Goal: Navigation & Orientation: Find specific page/section

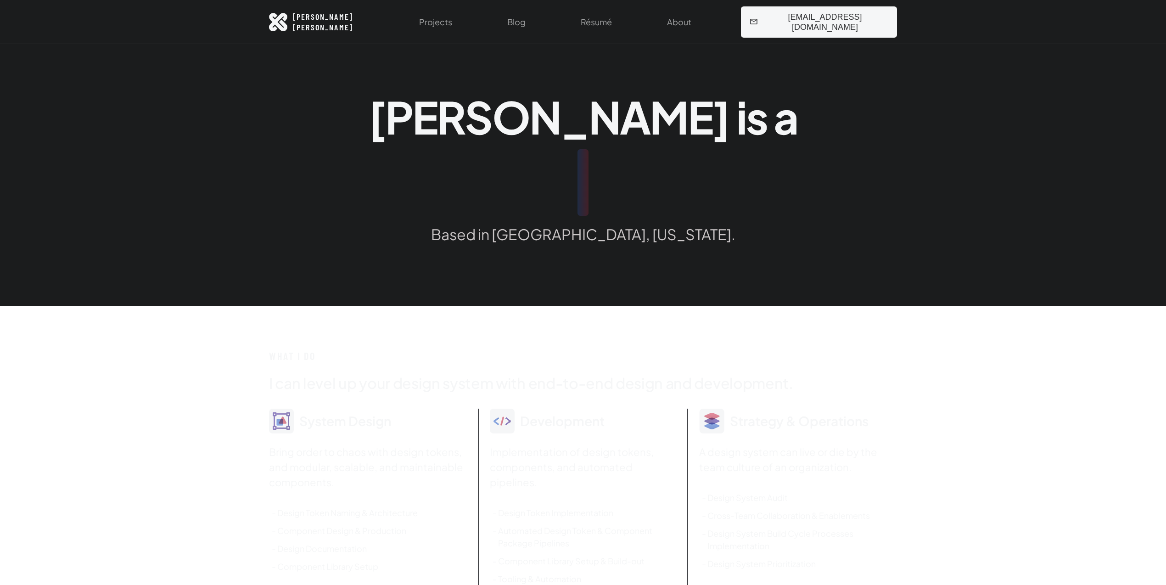
click at [514, 20] on div "Projects Blog Résumé About [EMAIL_ADDRESS][DOMAIN_NAME]" at bounding box center [634, 22] width 528 height 44
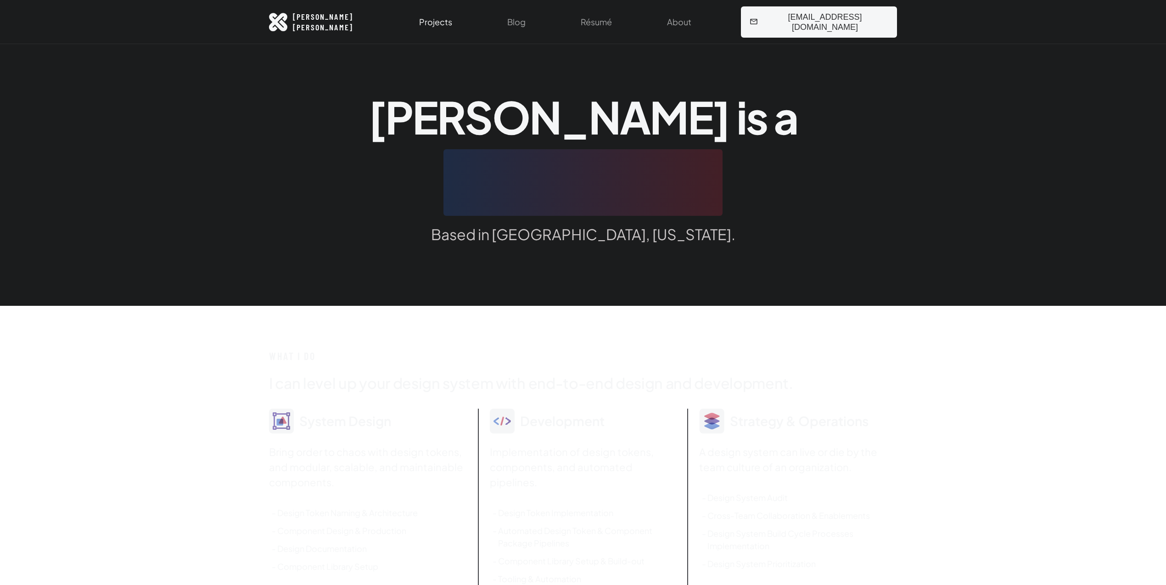
click at [458, 24] on link "Projects" at bounding box center [436, 22] width 44 height 44
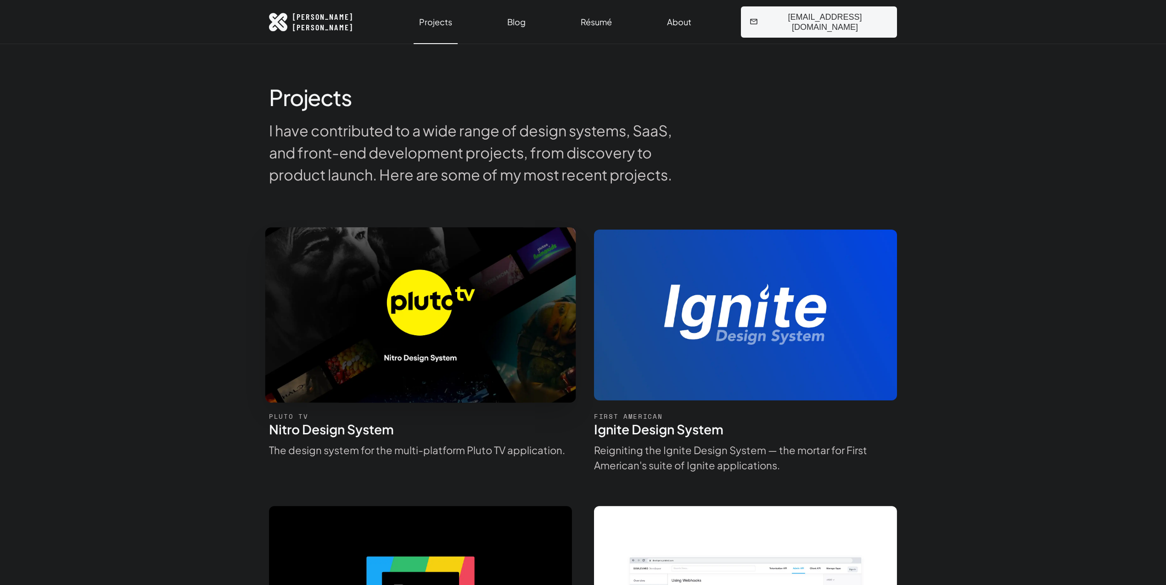
click at [388, 240] on img at bounding box center [420, 315] width 349 height 197
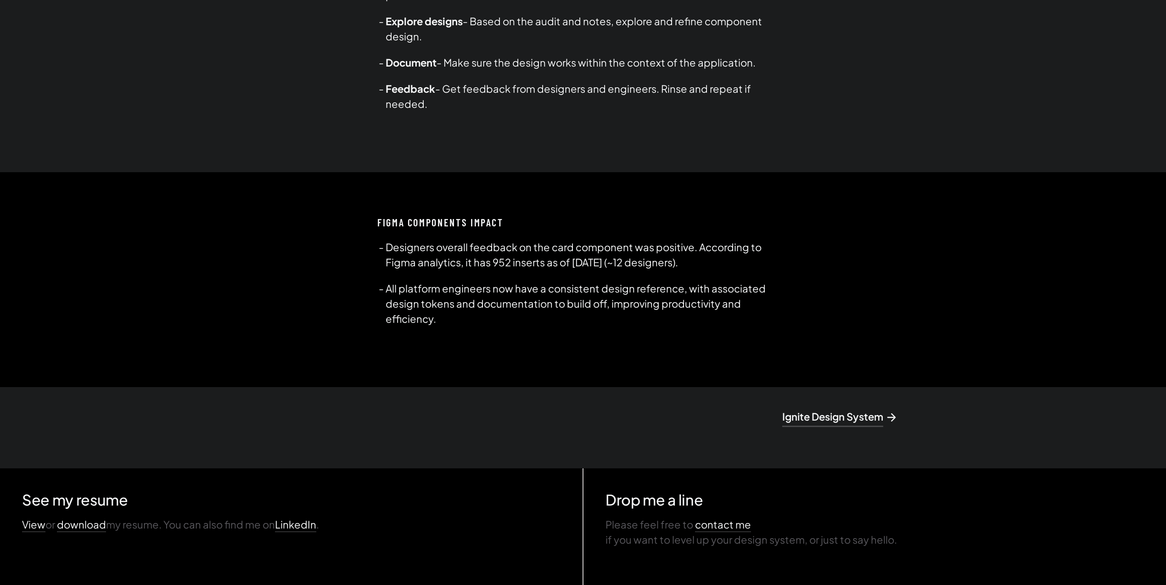
scroll to position [4167, 0]
